Goal: Task Accomplishment & Management: Manage account settings

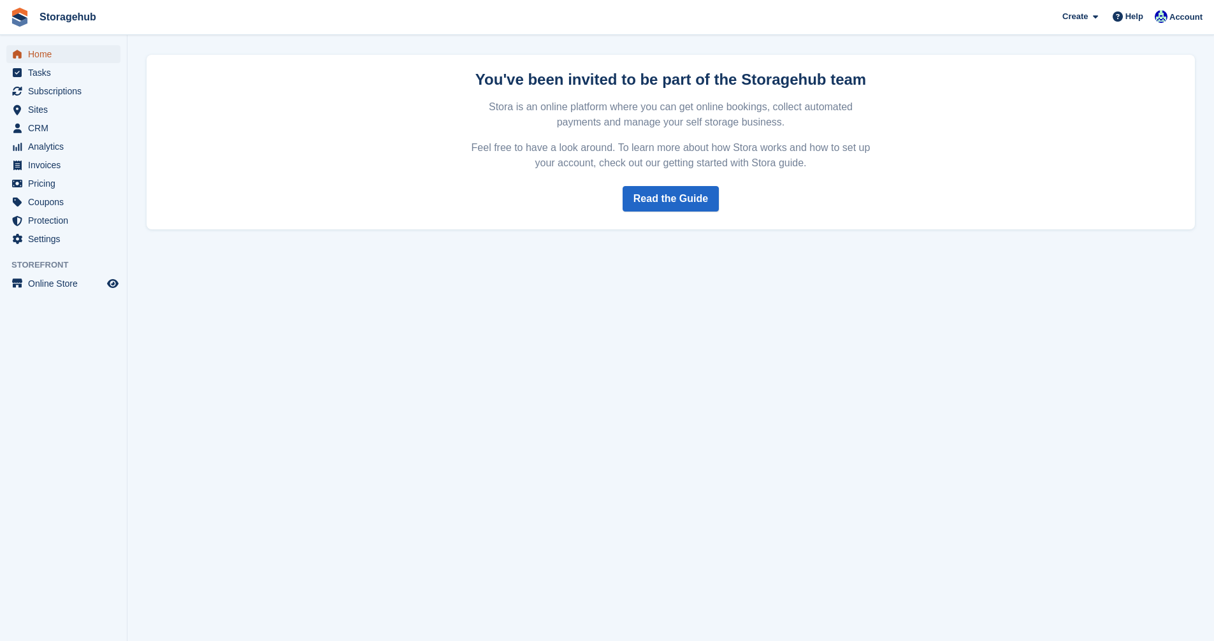
click at [27, 51] on link "Home" at bounding box center [63, 54] width 114 height 18
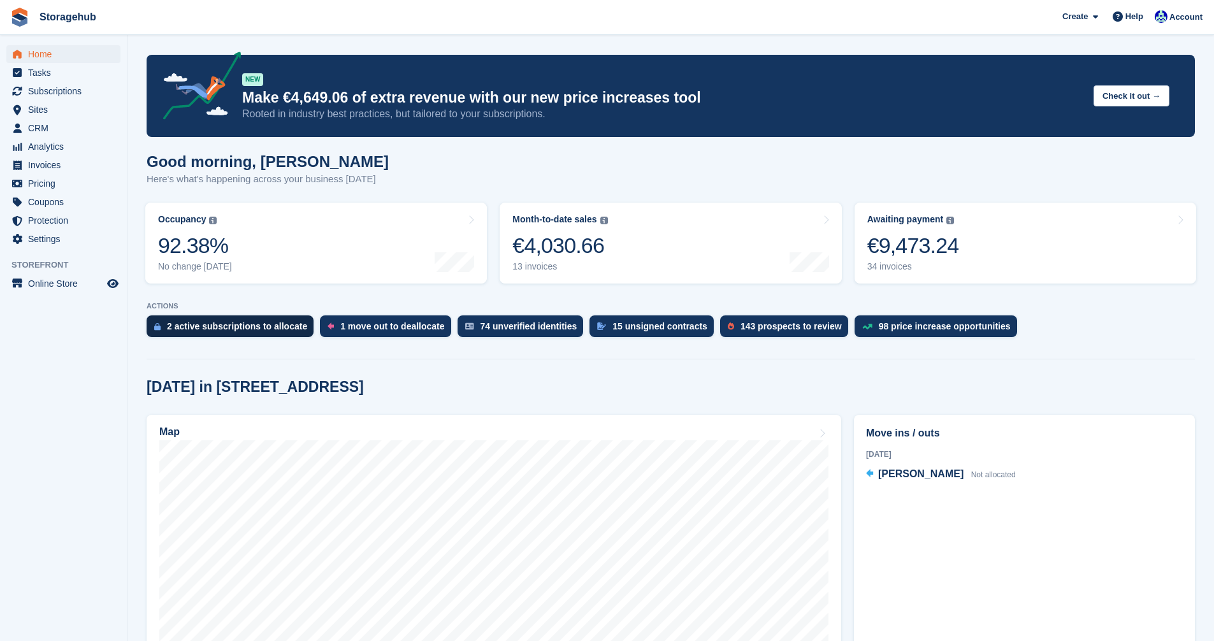
click at [248, 325] on div "2 active subscriptions to allocate" at bounding box center [237, 326] width 140 height 10
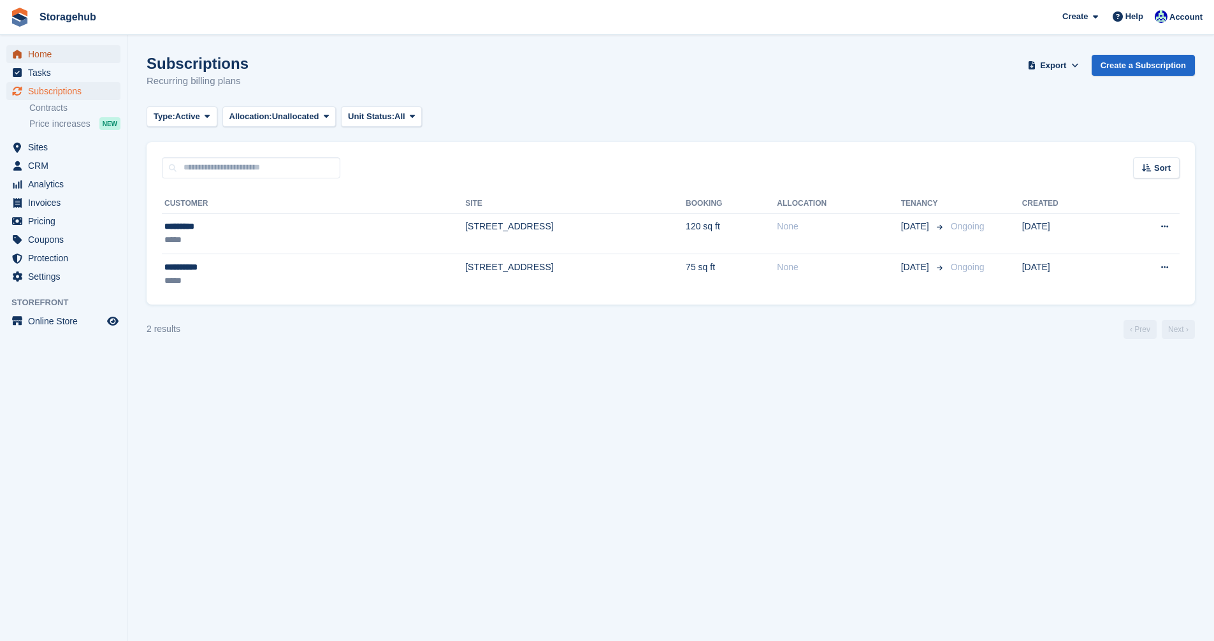
click at [29, 49] on span "Home" at bounding box center [66, 54] width 76 height 18
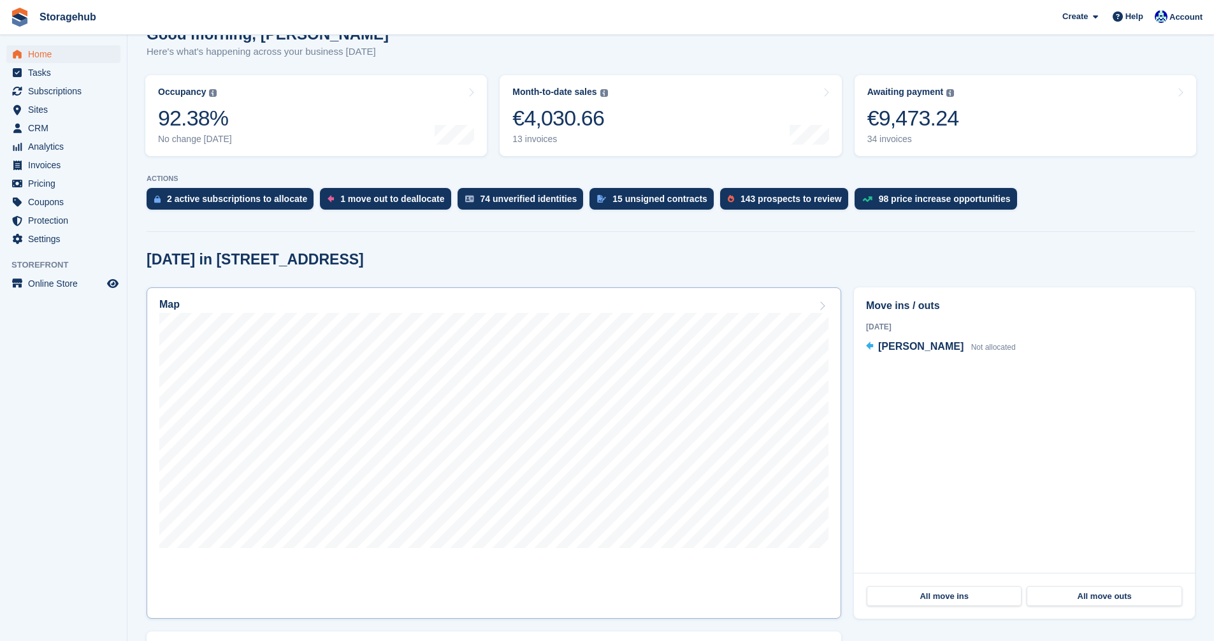
scroll to position [191, 0]
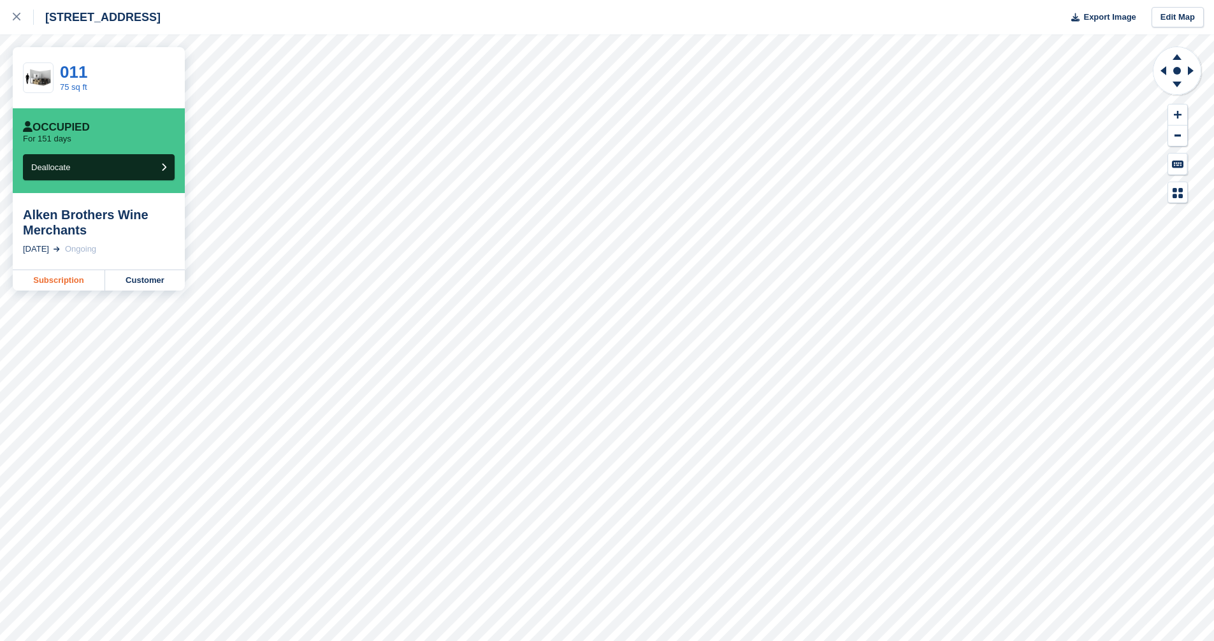
click at [63, 286] on link "Subscription" at bounding box center [59, 280] width 92 height 20
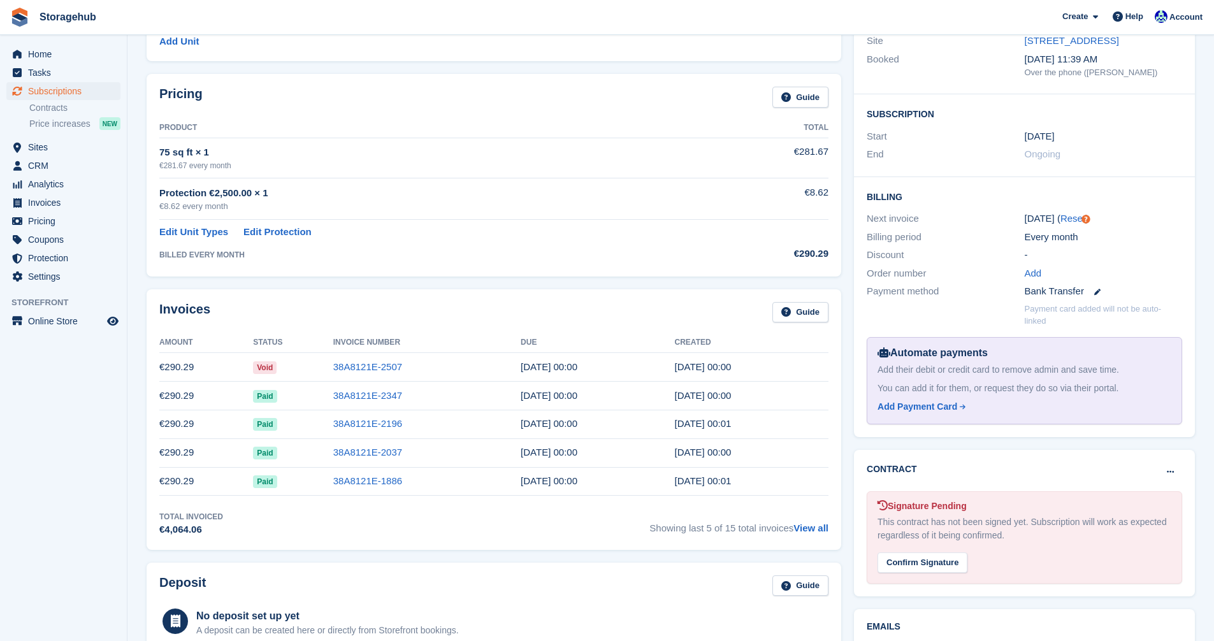
scroll to position [191, 0]
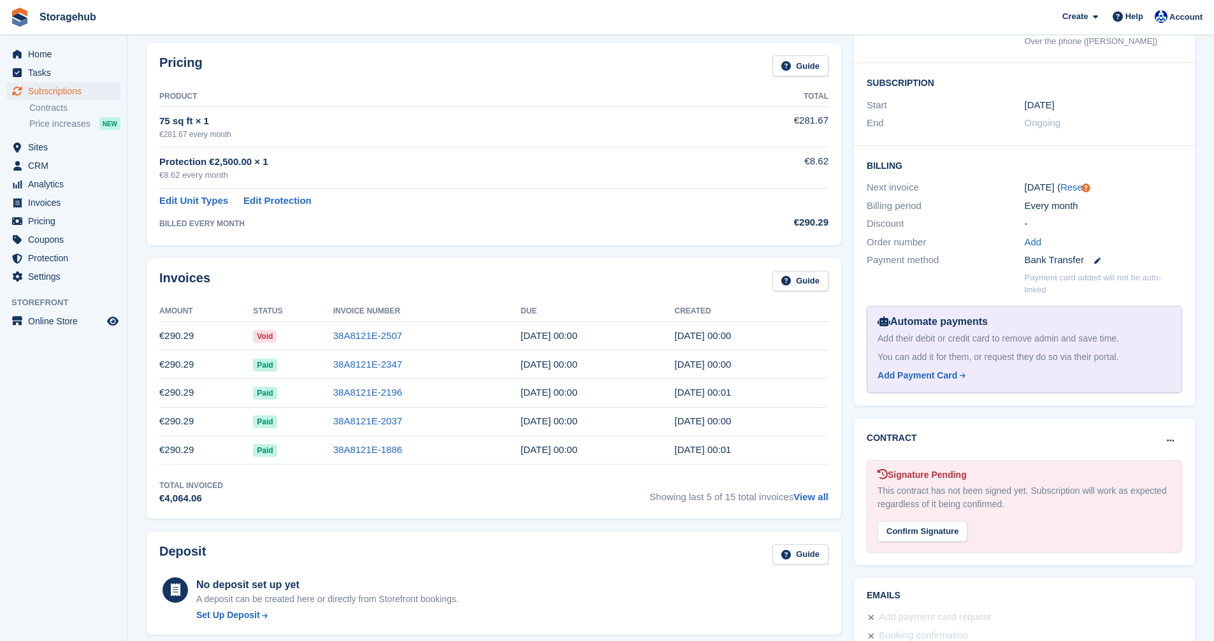
click at [266, 340] on span "Void" at bounding box center [265, 336] width 24 height 13
